Goal: Find specific page/section: Find specific page/section

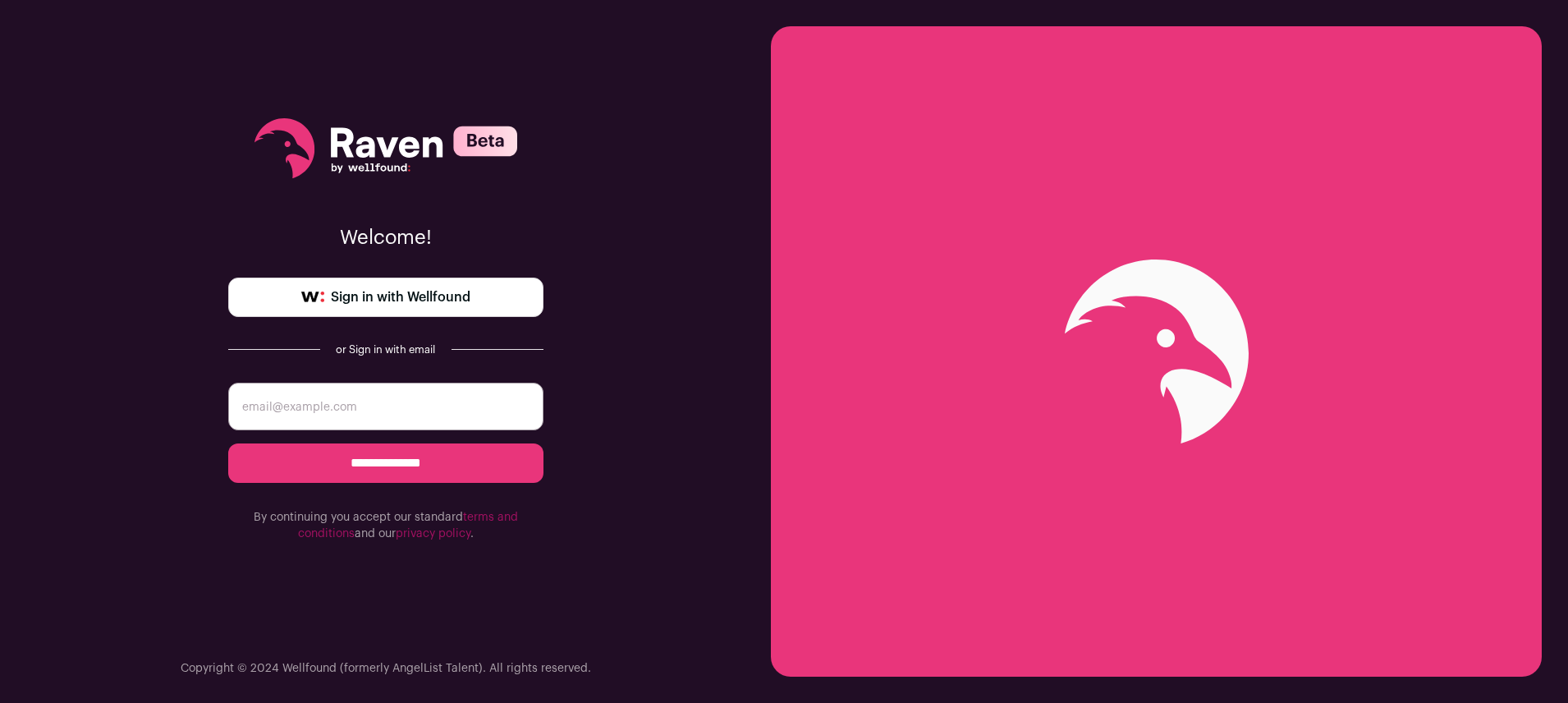
click at [423, 398] on input "email" at bounding box center [385, 407] width 316 height 48
click at [508, 284] on link "Sign in with Wellfound" at bounding box center [385, 297] width 316 height 39
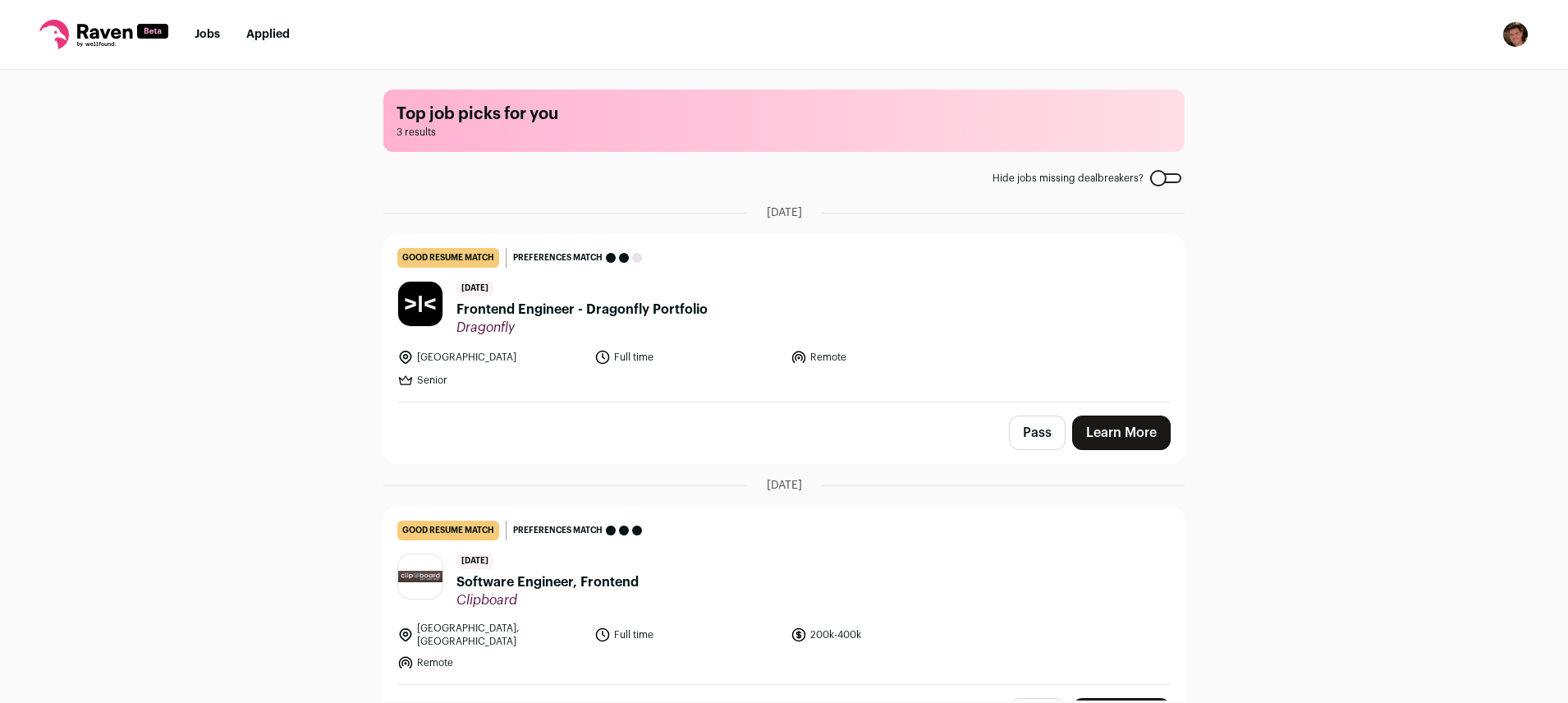
click at [615, 306] on span "Frontend Engineer - Dragonfly Portfolio" at bounding box center [582, 309] width 251 height 20
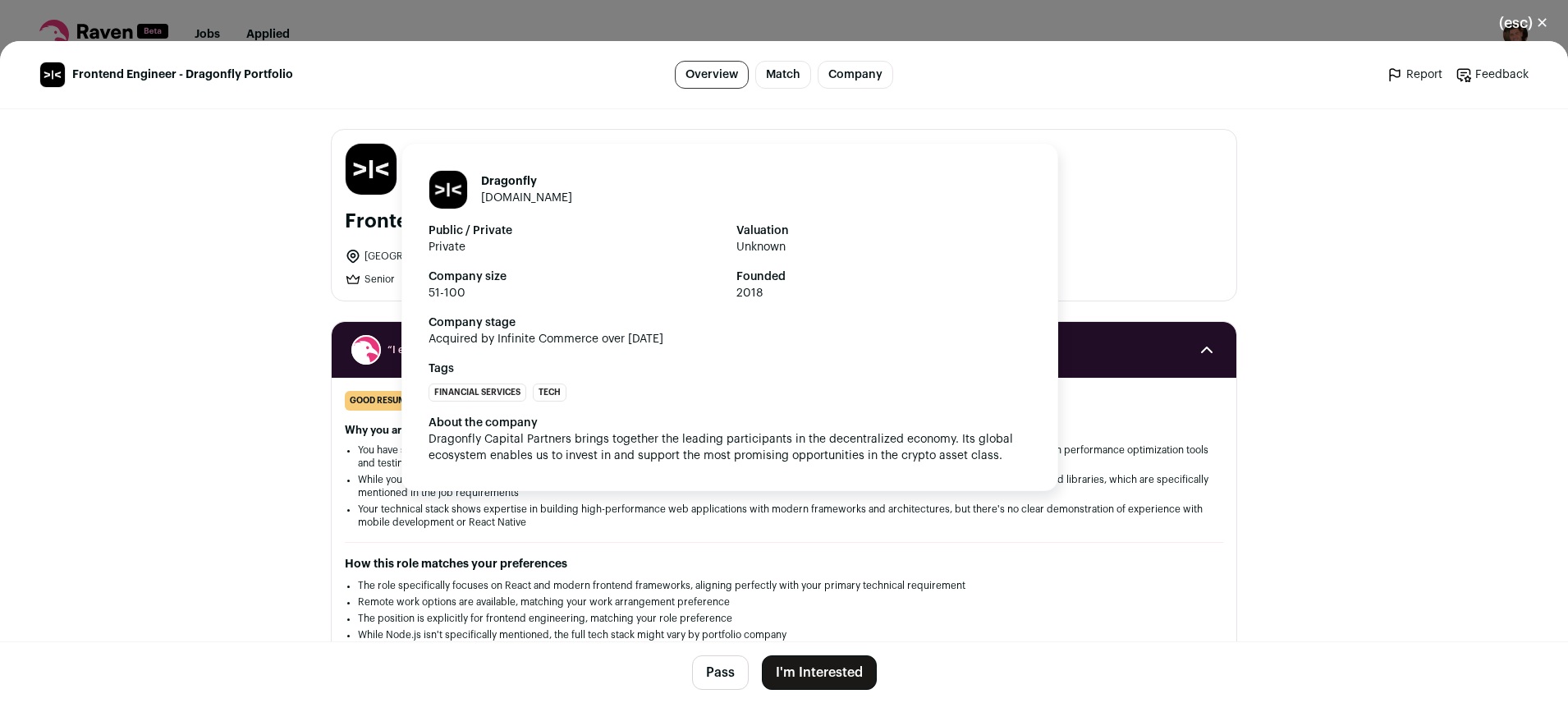
click at [345, 167] on img "Close modal via background" at bounding box center [371, 169] width 51 height 51
click at [350, 169] on img "Close modal via background" at bounding box center [371, 169] width 51 height 51
click at [453, 191] on img "Close modal via background" at bounding box center [448, 190] width 37 height 37
click at [487, 195] on link "[DOMAIN_NAME]" at bounding box center [526, 198] width 91 height 12
